Goal: Use online tool/utility: Utilize a website feature to perform a specific function

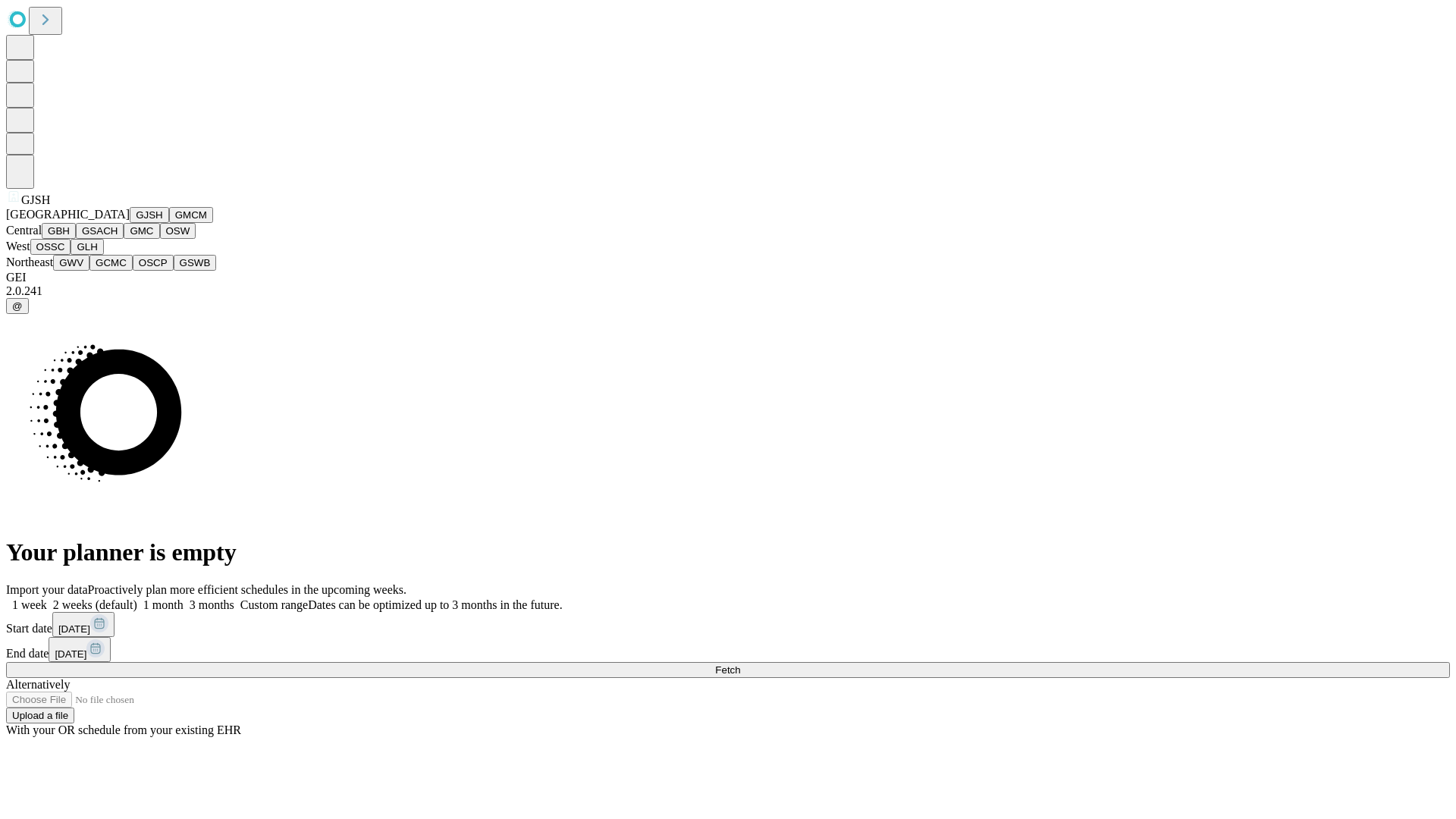
click at [130, 223] on button "GJSH" at bounding box center [149, 215] width 39 height 16
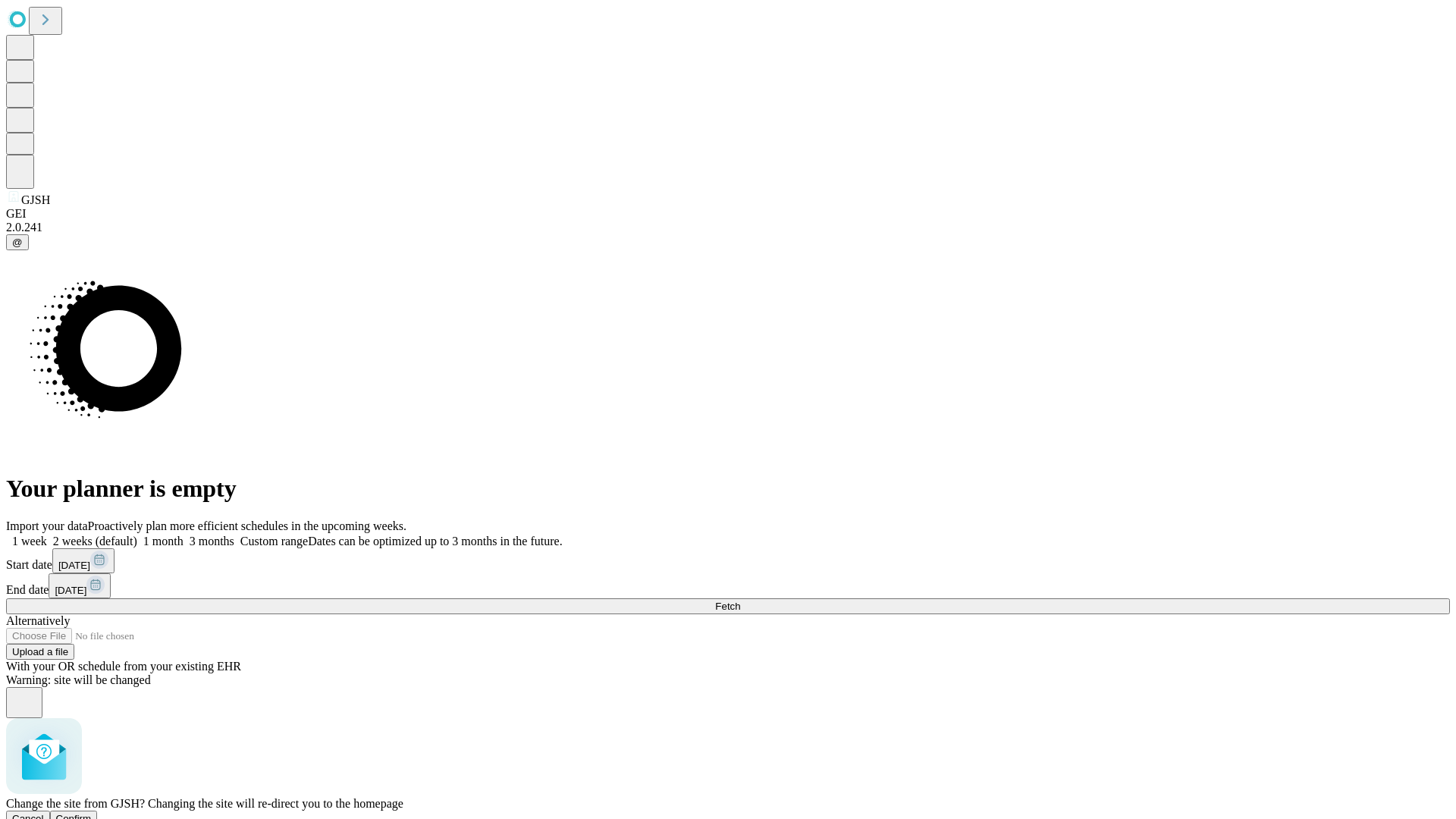
click at [92, 813] on span "Confirm" at bounding box center [74, 818] width 36 height 11
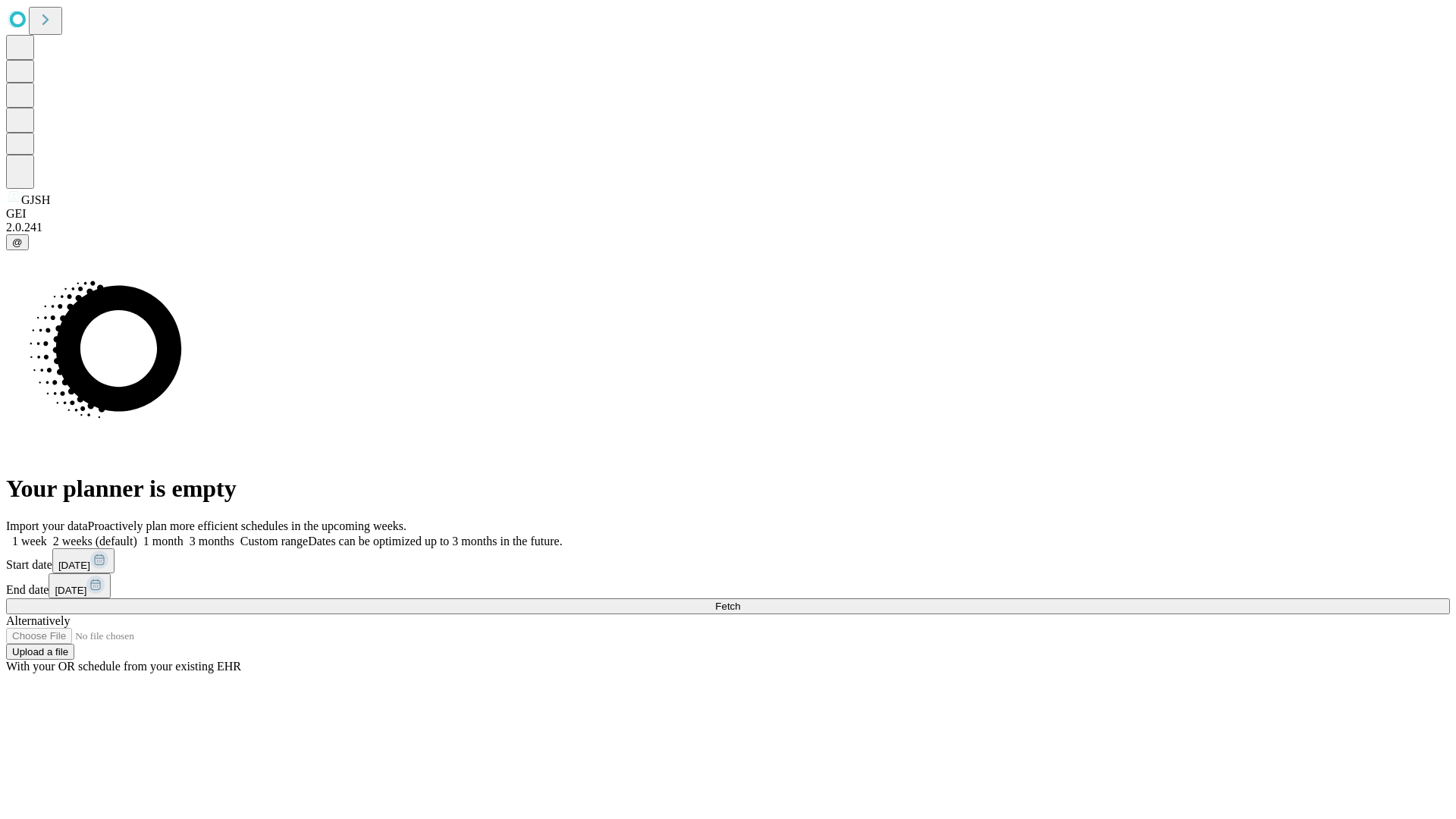
click at [184, 535] on label "1 month" at bounding box center [161, 541] width 46 height 13
click at [740, 600] on span "Fetch" at bounding box center [727, 605] width 25 height 11
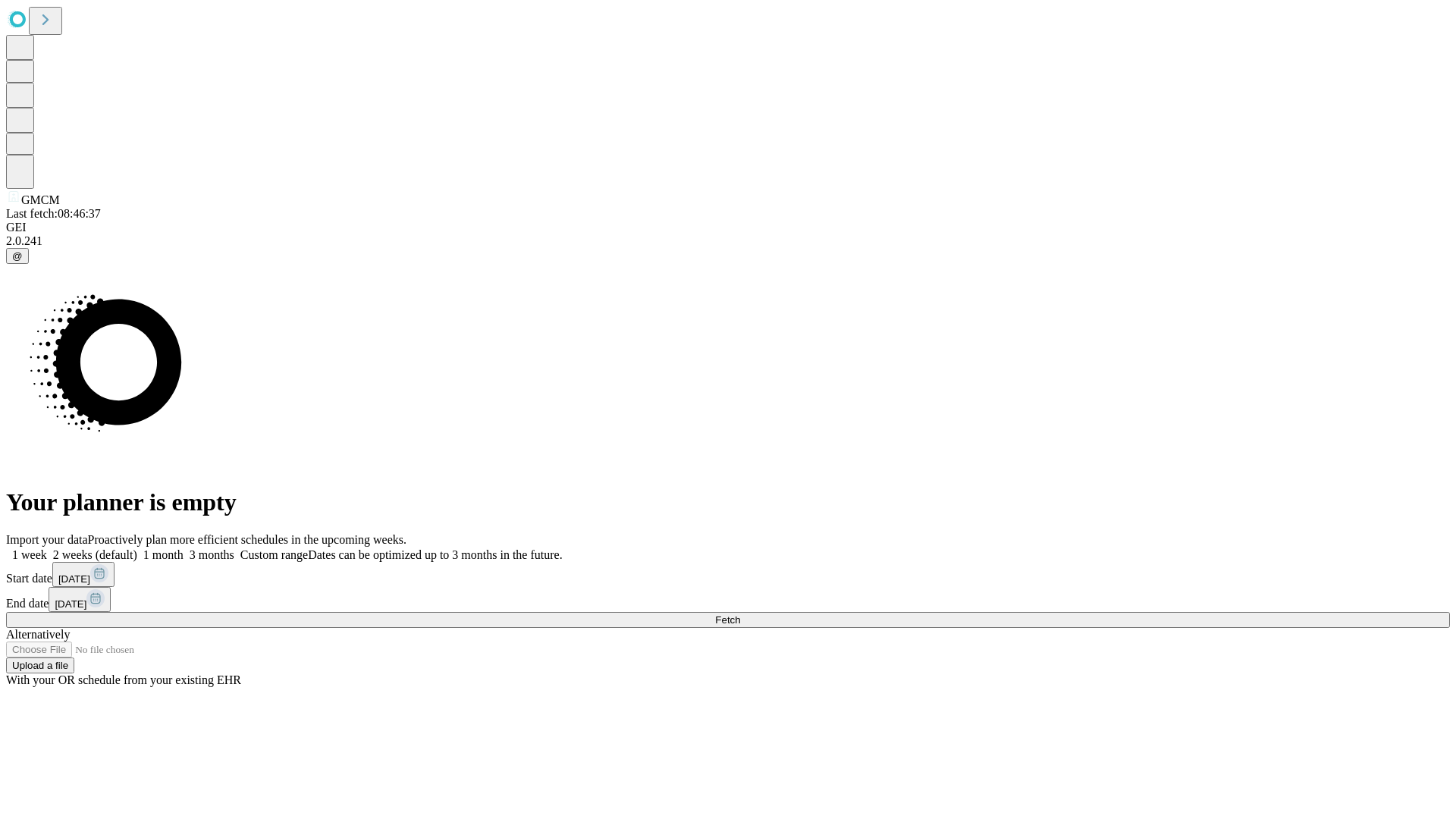
click at [184, 548] on label "1 month" at bounding box center [161, 554] width 46 height 13
click at [740, 614] on span "Fetch" at bounding box center [727, 619] width 25 height 11
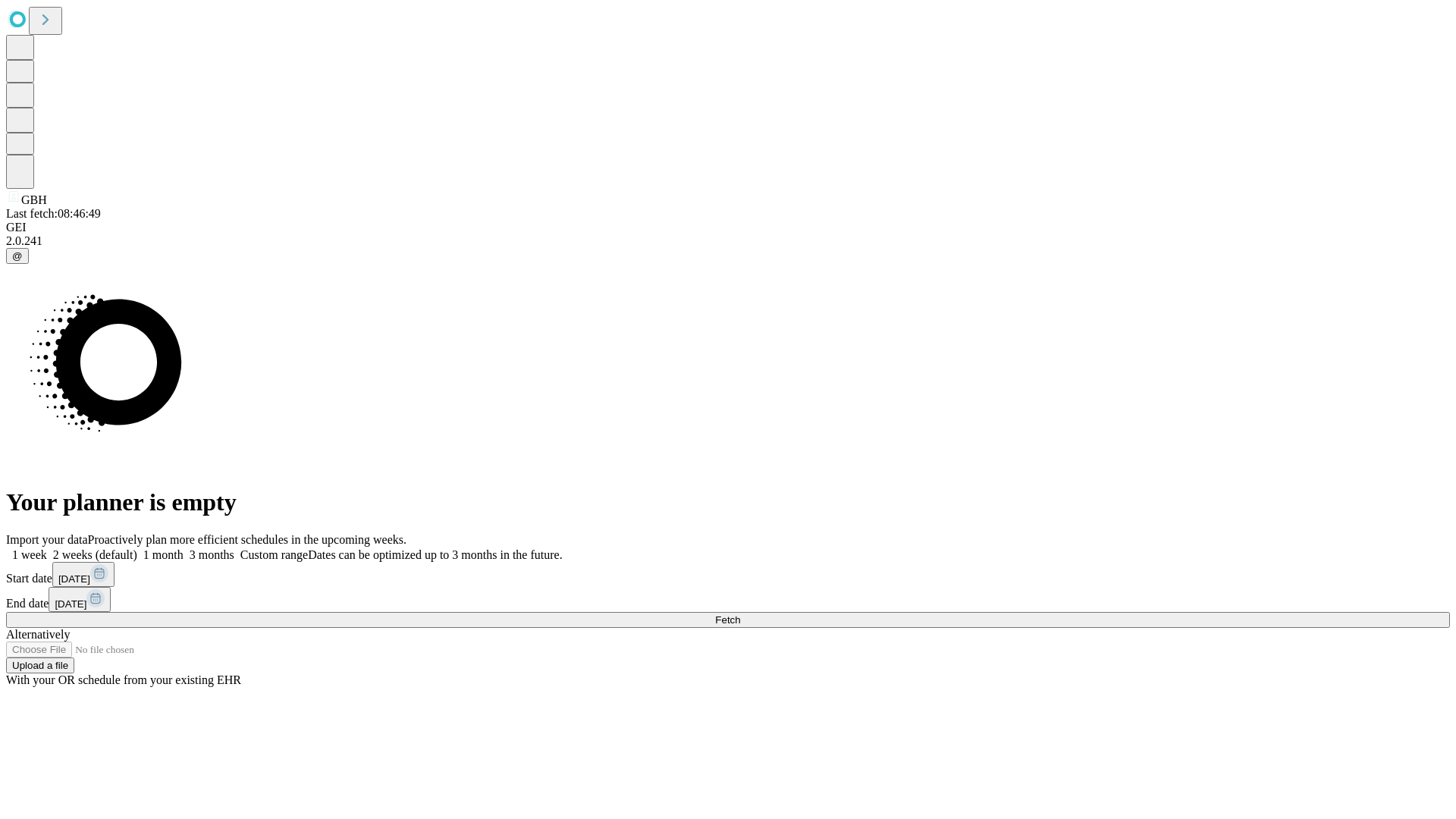
click at [740, 614] on span "Fetch" at bounding box center [727, 619] width 25 height 11
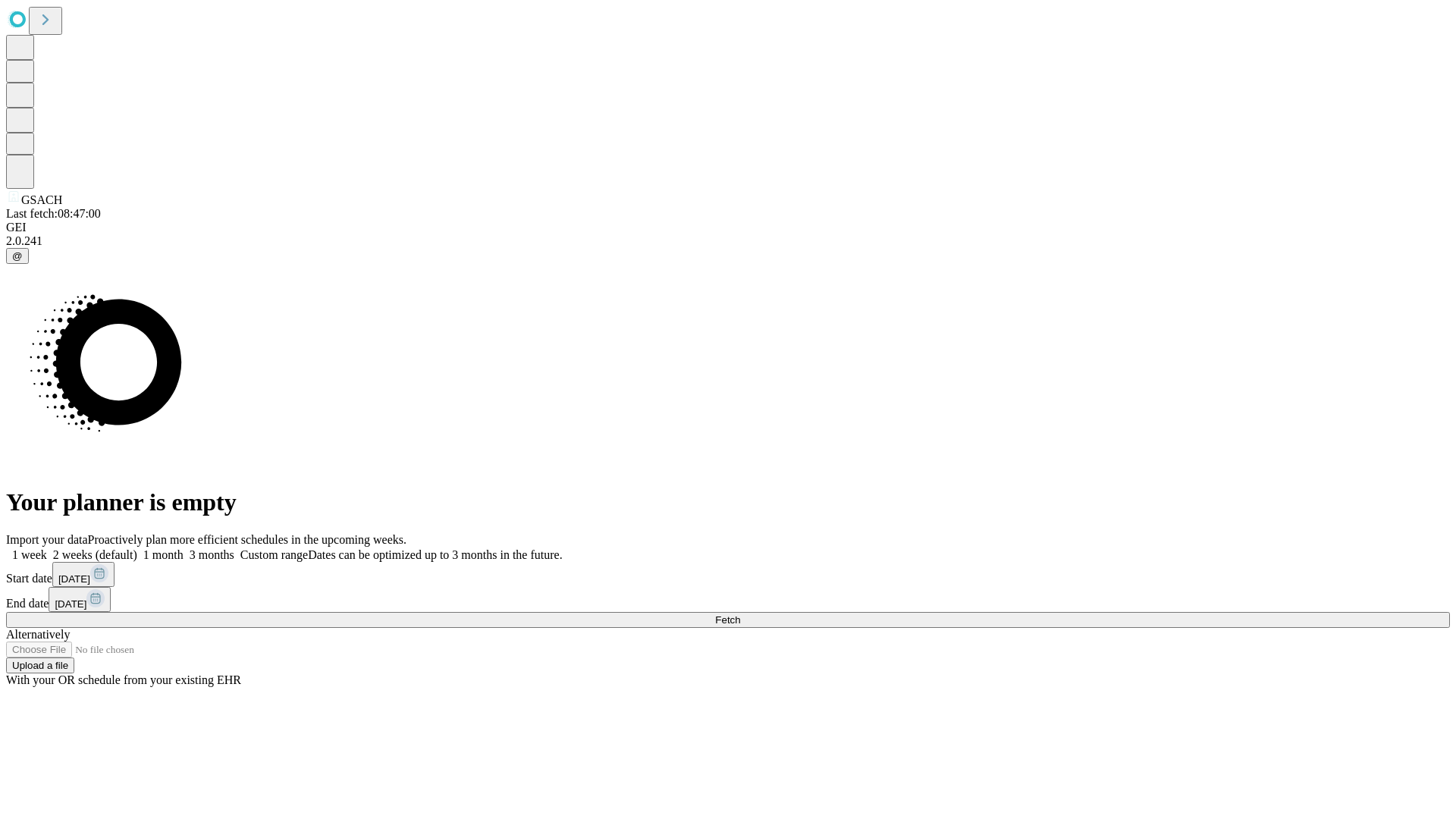
click at [184, 548] on label "1 month" at bounding box center [161, 554] width 46 height 13
click at [740, 614] on span "Fetch" at bounding box center [727, 619] width 25 height 11
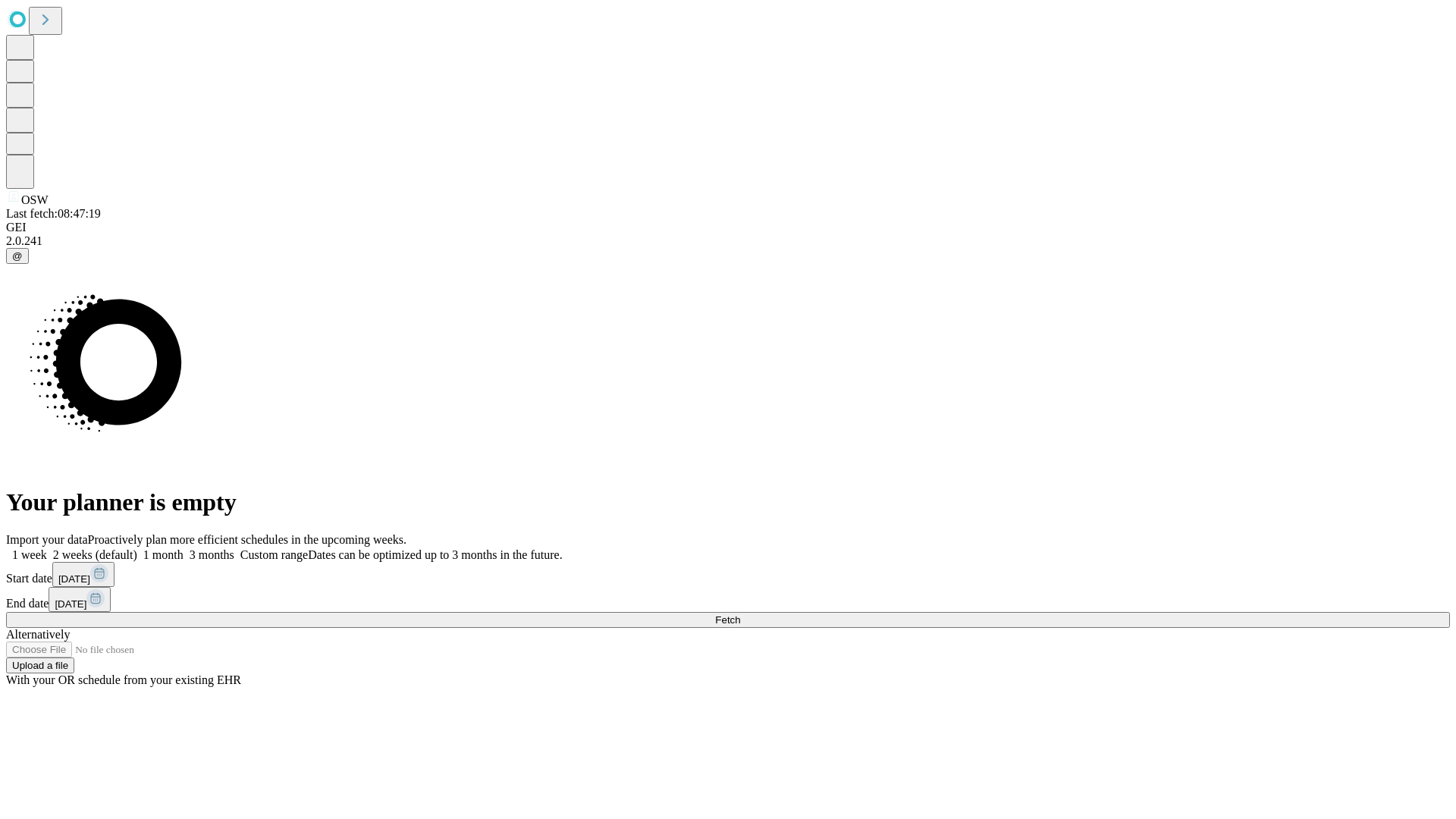
click at [184, 548] on label "1 month" at bounding box center [161, 554] width 46 height 13
click at [740, 614] on span "Fetch" at bounding box center [727, 619] width 25 height 11
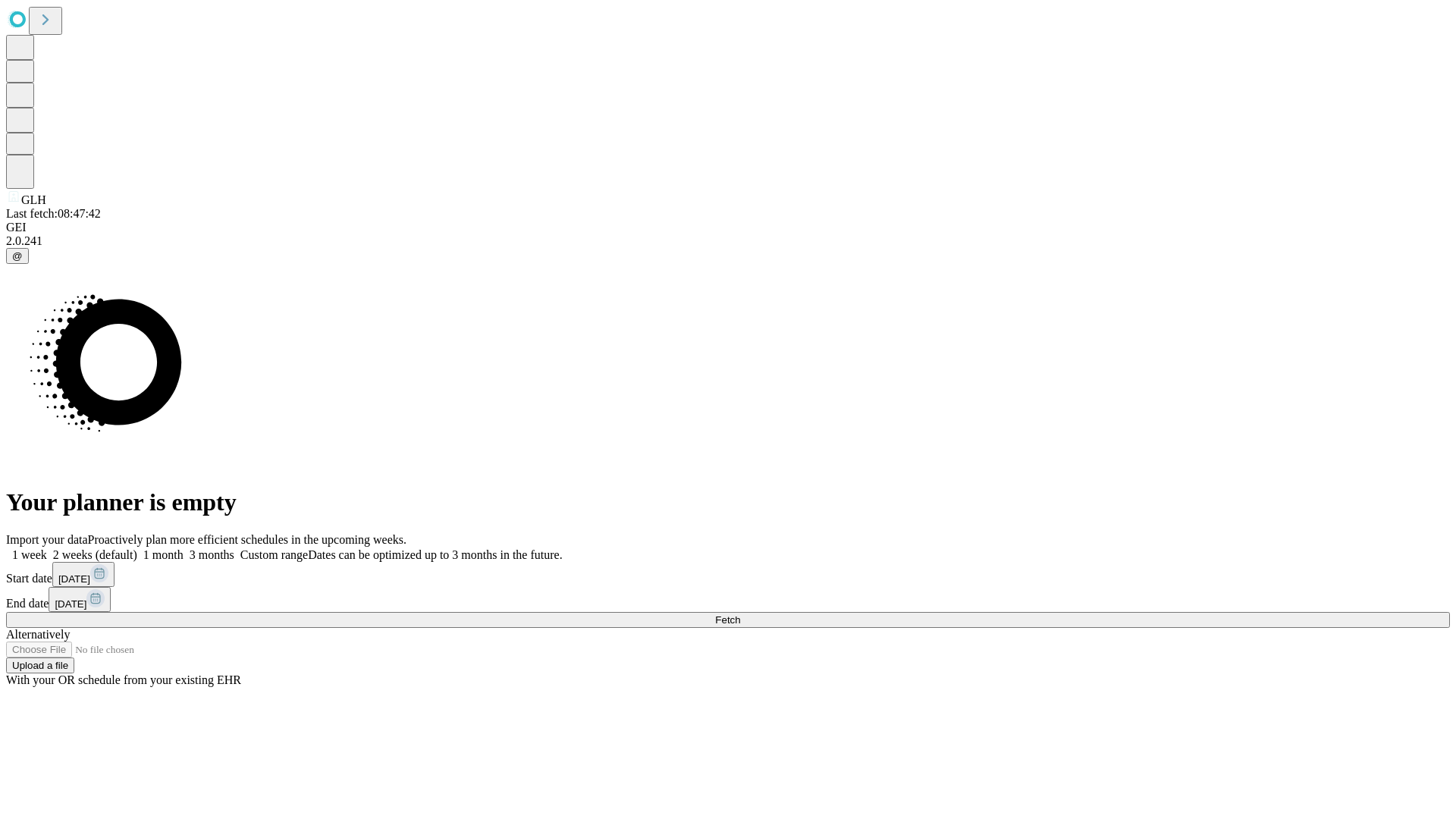
click at [184, 548] on label "1 month" at bounding box center [161, 554] width 46 height 13
click at [740, 614] on span "Fetch" at bounding box center [727, 619] width 25 height 11
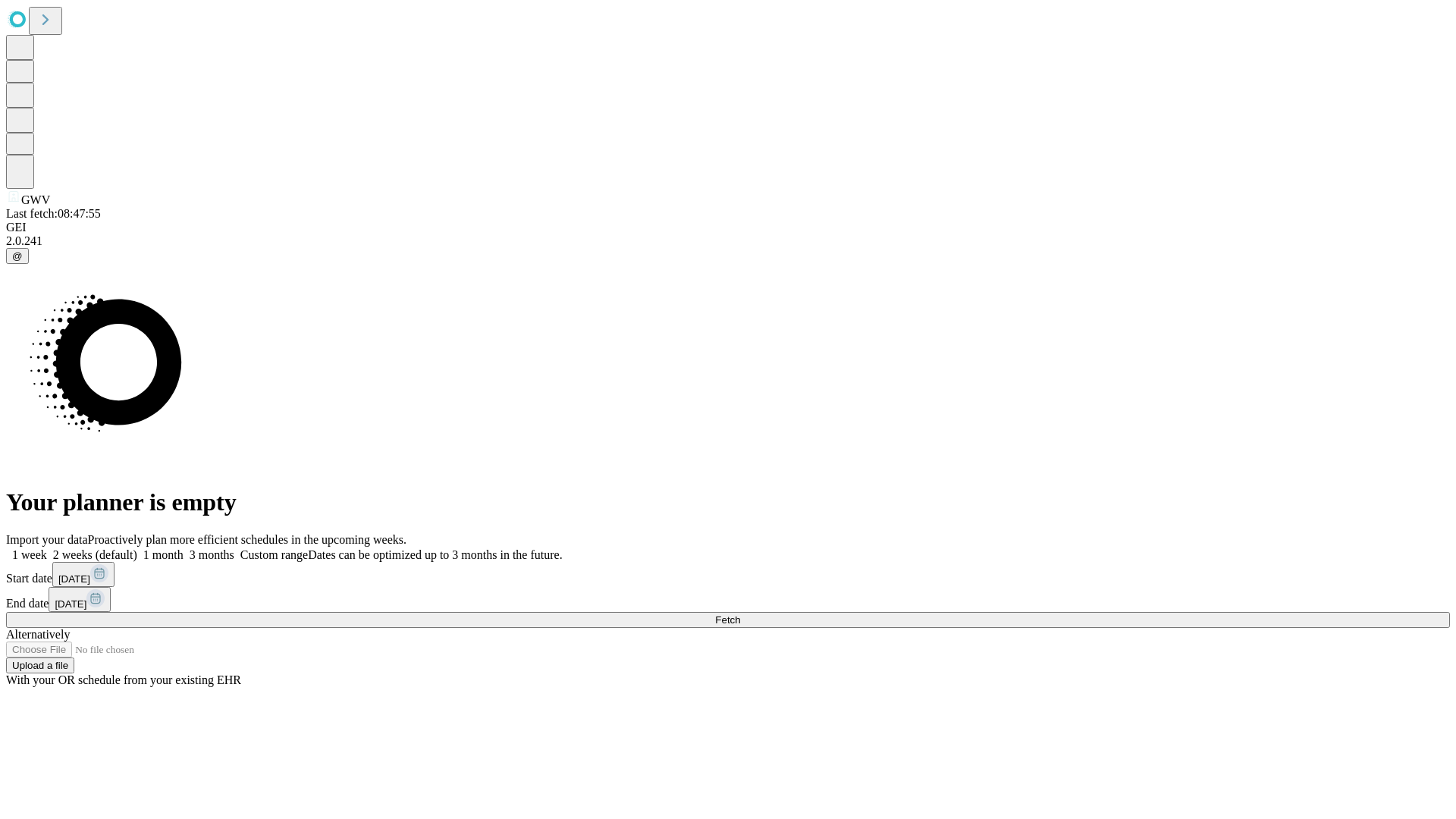
click at [740, 614] on span "Fetch" at bounding box center [727, 619] width 25 height 11
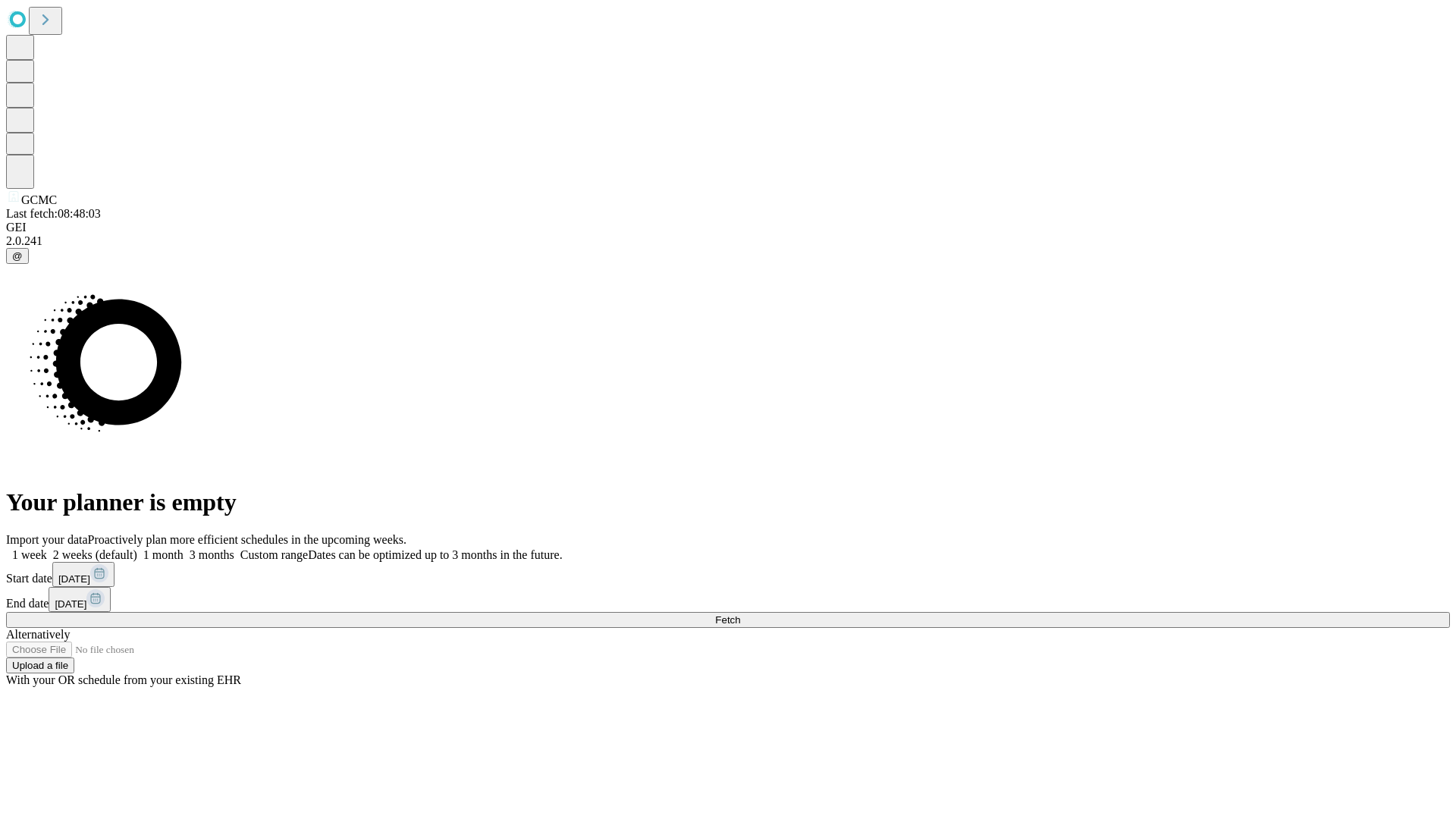
click at [184, 548] on label "1 month" at bounding box center [161, 554] width 46 height 13
click at [740, 614] on span "Fetch" at bounding box center [727, 619] width 25 height 11
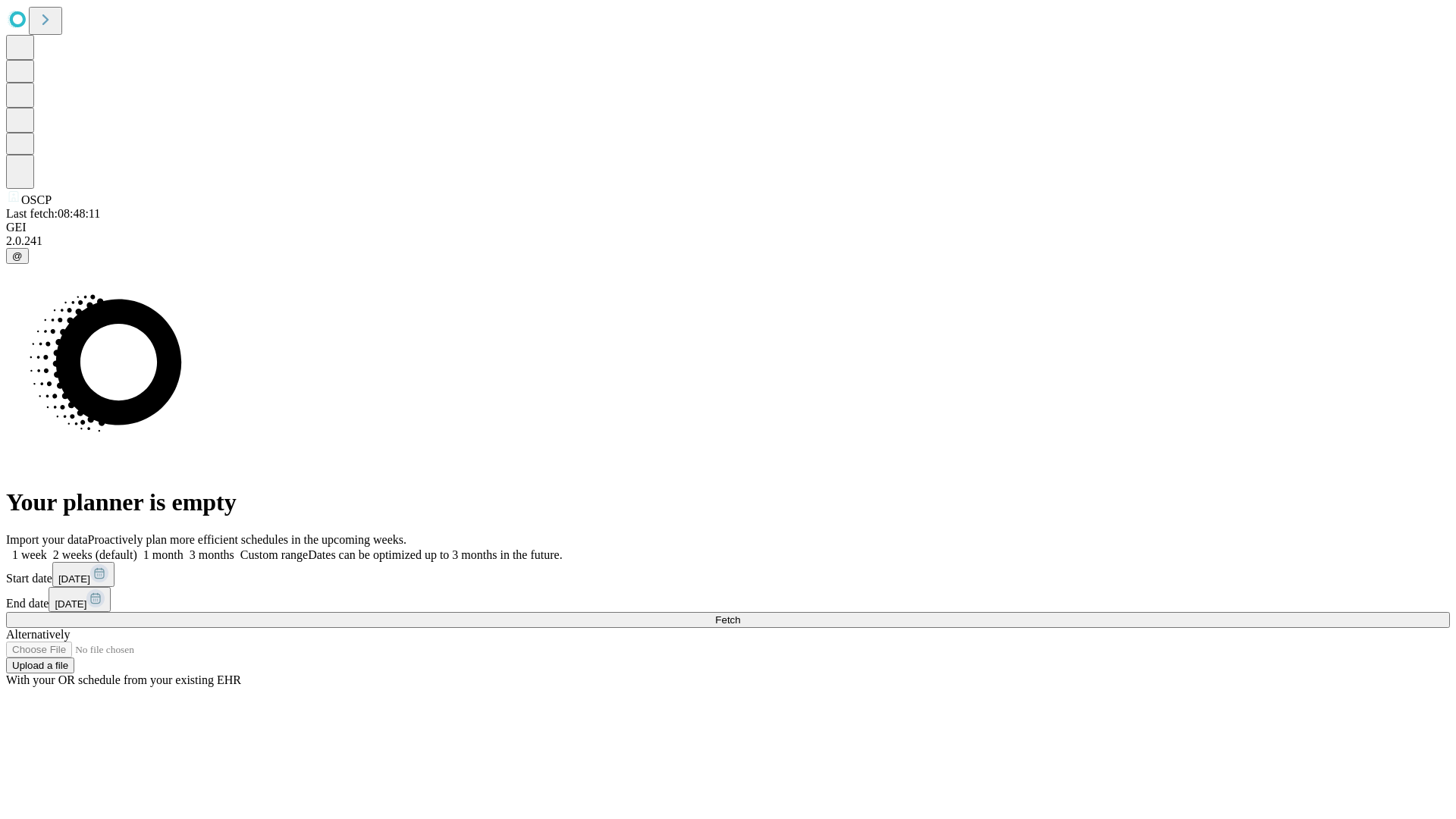
click at [740, 614] on span "Fetch" at bounding box center [727, 619] width 25 height 11
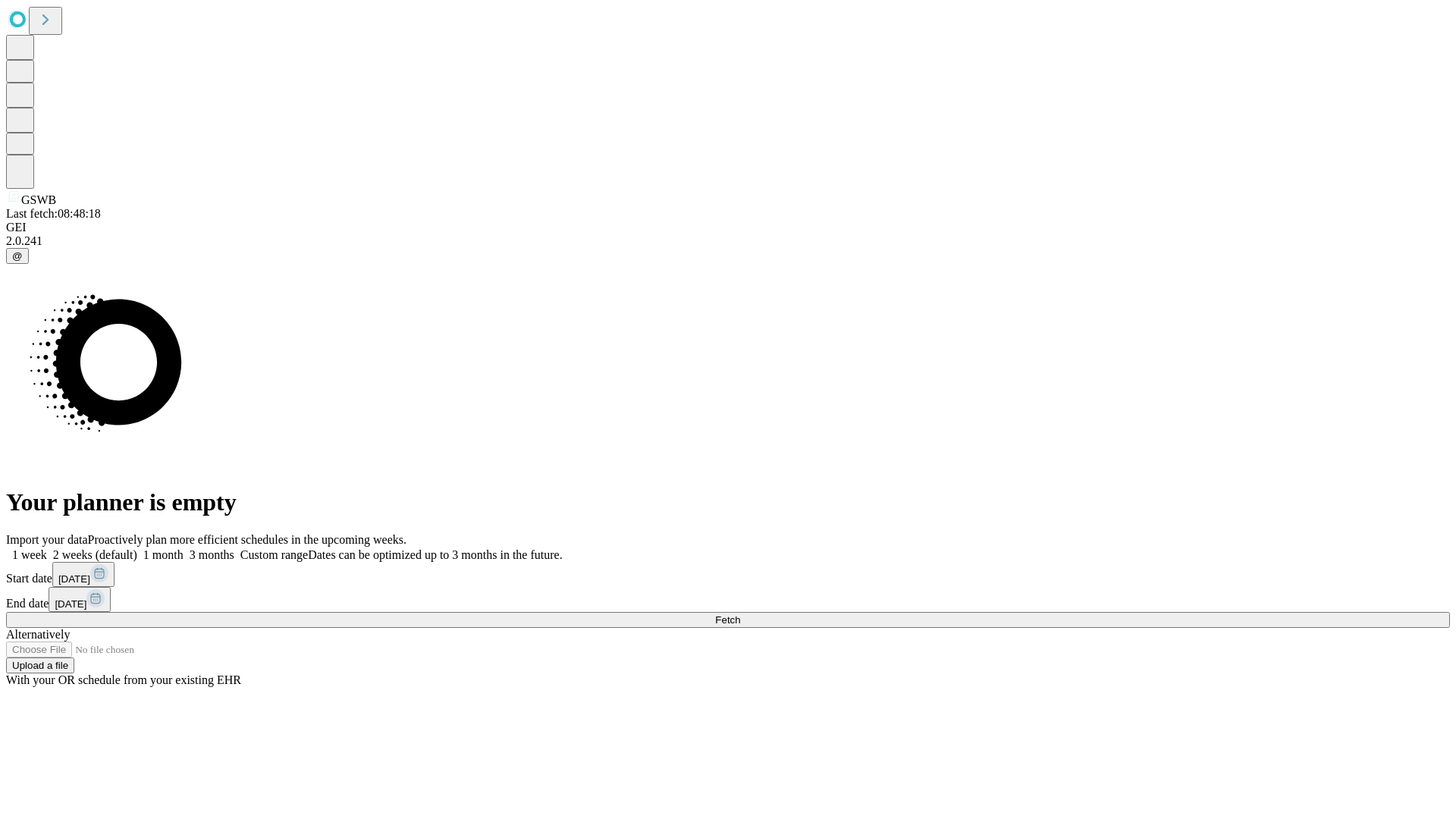
click at [740, 614] on span "Fetch" at bounding box center [727, 619] width 25 height 11
